Goal: Register for event/course

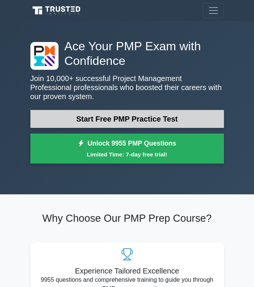
click at [115, 124] on link "Start Free PMP Practice Test" at bounding box center [127, 119] width 194 height 18
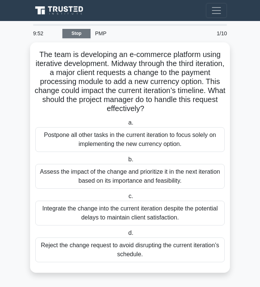
click at [81, 33] on link "Stop" at bounding box center [76, 33] width 28 height 9
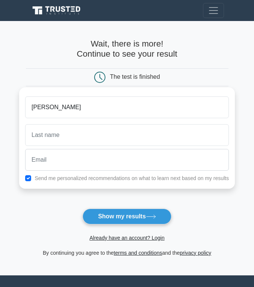
type input "James"
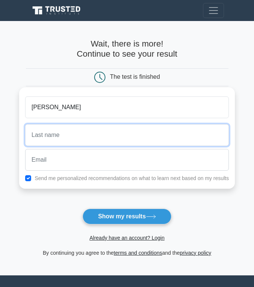
click at [71, 139] on input "text" at bounding box center [127, 135] width 204 height 22
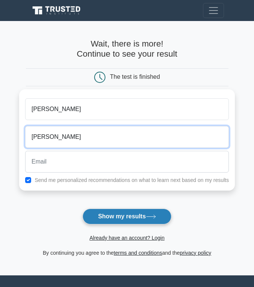
type input "Njoroge"
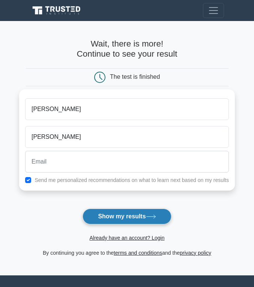
click at [115, 218] on button "Show my results" at bounding box center [127, 217] width 89 height 16
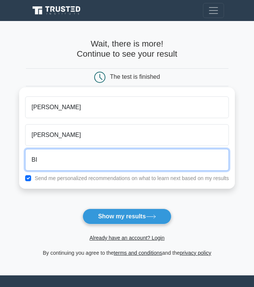
type input "B"
drag, startPoint x: 63, startPoint y: 155, endPoint x: 67, endPoint y: 150, distance: 6.4
click at [67, 150] on input "I dont have" at bounding box center [127, 160] width 204 height 22
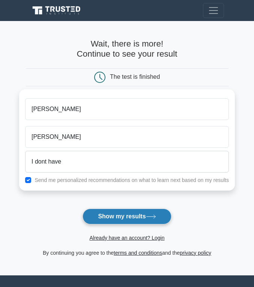
click at [136, 215] on button "Show my results" at bounding box center [127, 217] width 89 height 16
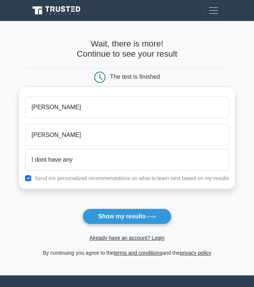
click at [71, 147] on div "Njoroge" at bounding box center [127, 135] width 213 height 28
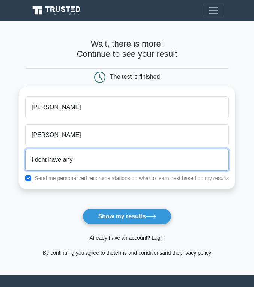
click at [71, 162] on input "I dont have any" at bounding box center [127, 160] width 204 height 22
click at [78, 162] on input "I dont have any" at bounding box center [127, 160] width 204 height 22
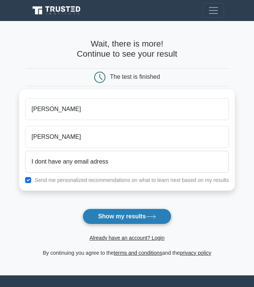
click at [98, 221] on button "Show my results" at bounding box center [127, 217] width 89 height 16
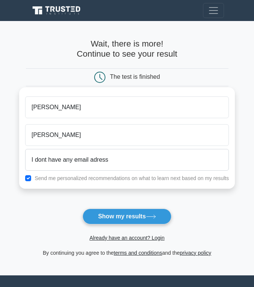
click at [105, 182] on div "Send me personalized recommendations on what to learn next based on my results" at bounding box center [127, 178] width 213 height 9
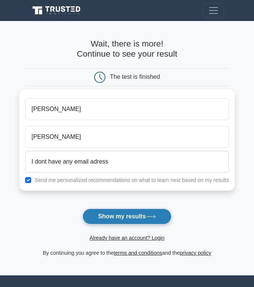
click at [124, 219] on button "Show my results" at bounding box center [127, 217] width 89 height 16
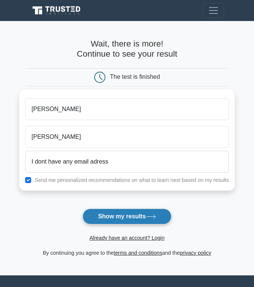
click at [124, 219] on button "Show my results" at bounding box center [127, 217] width 89 height 16
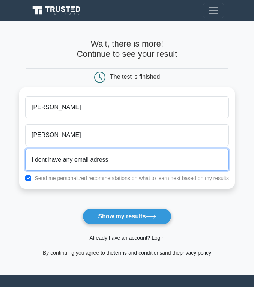
click at [105, 150] on input "I dont have any email adress" at bounding box center [127, 160] width 204 height 22
click at [83, 209] on button "Show my results" at bounding box center [127, 217] width 89 height 16
type input "I dont have any email adrs"
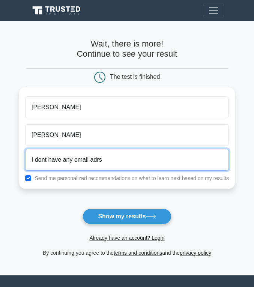
click at [107, 167] on input "I dont have any email adrs" at bounding box center [127, 160] width 204 height 22
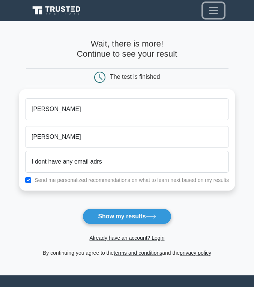
click at [219, 9] on button "Toggle navigation" at bounding box center [213, 10] width 21 height 15
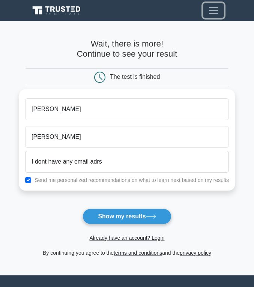
click at [219, 9] on button "Toggle navigation" at bounding box center [213, 10] width 21 height 15
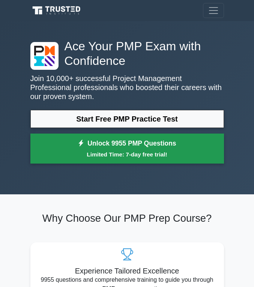
click at [100, 150] on small "Limited Time: 7-day free trial!" at bounding box center [127, 154] width 175 height 9
